Goal: Find specific page/section: Find specific page/section

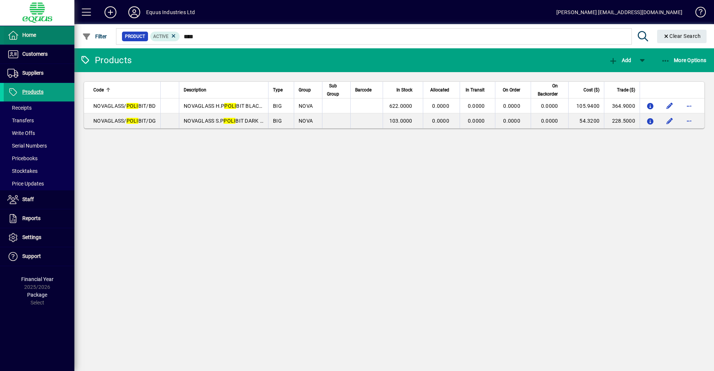
click at [72, 37] on mat-drawer-container "Home Customers Invoices Payments Quotes Backorders Communications Suppliers Inv…" at bounding box center [357, 185] width 714 height 371
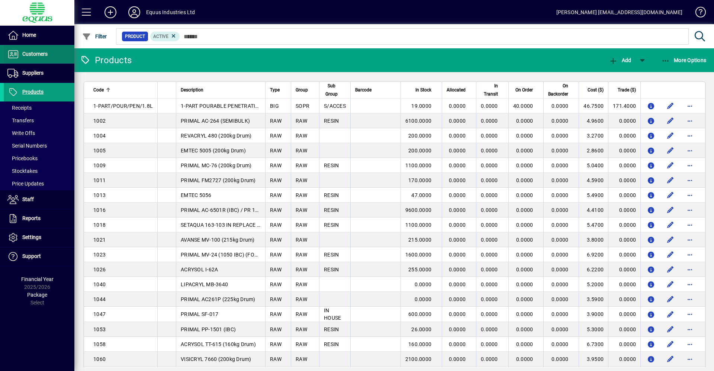
click at [43, 50] on span "Customers" at bounding box center [26, 54] width 44 height 9
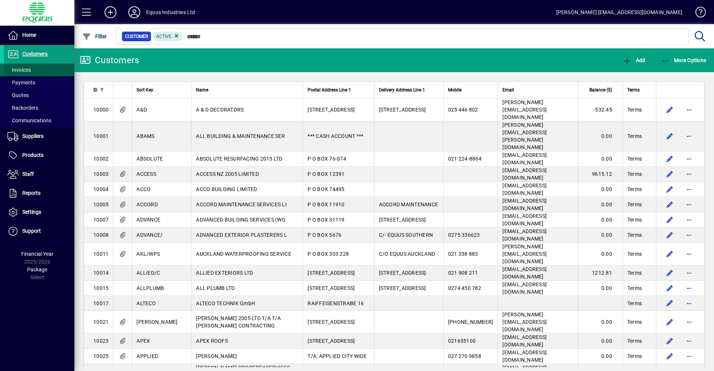
click at [36, 72] on span at bounding box center [39, 70] width 71 height 18
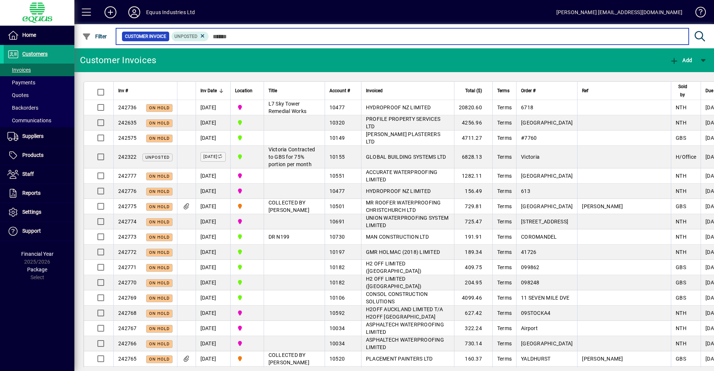
click at [345, 38] on input "text" at bounding box center [446, 36] width 474 height 10
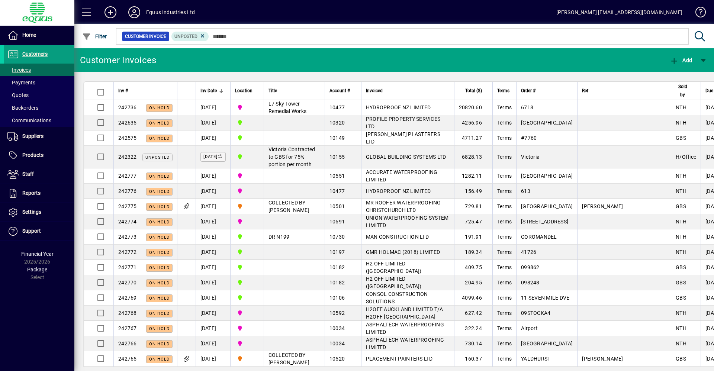
click at [342, 28] on div at bounding box center [434, 28] width 639 height 8
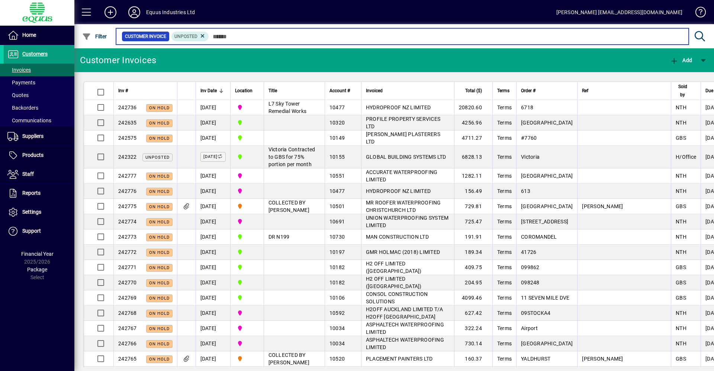
click at [261, 35] on input "text" at bounding box center [446, 36] width 474 height 10
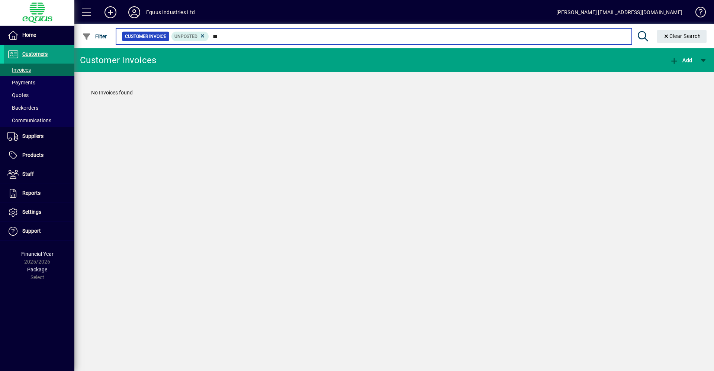
type input "*"
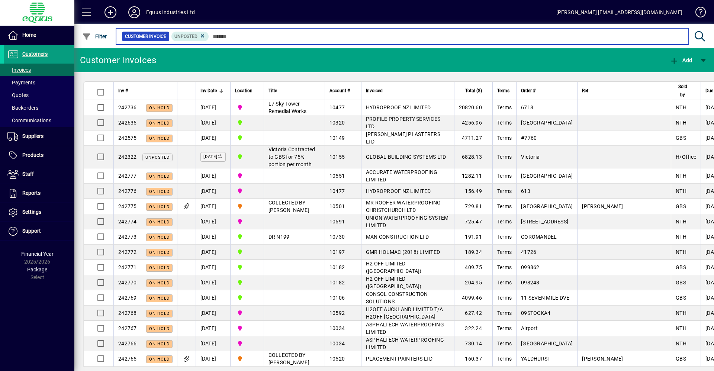
click at [280, 41] on input "text" at bounding box center [446, 36] width 474 height 10
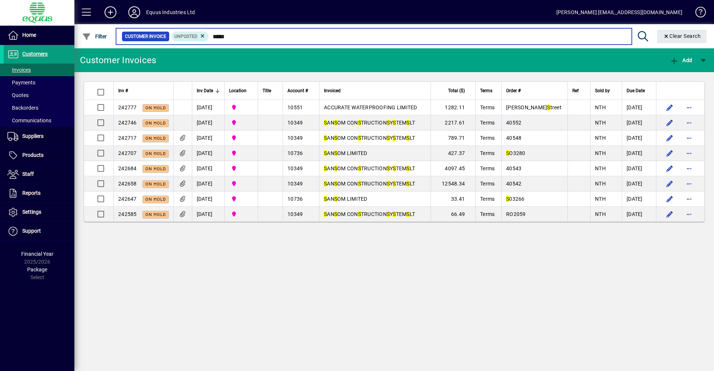
type input "******"
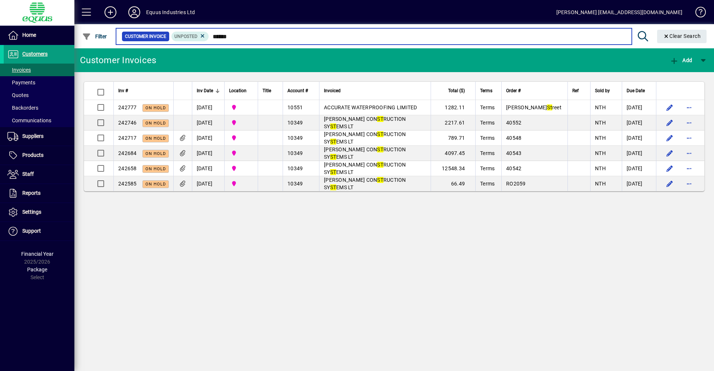
drag, startPoint x: 251, startPoint y: 40, endPoint x: 175, endPoint y: 42, distance: 75.1
click at [175, 41] on div "Customer Invoice Unposted ******" at bounding box center [374, 36] width 504 height 10
